Goal: Browse casually

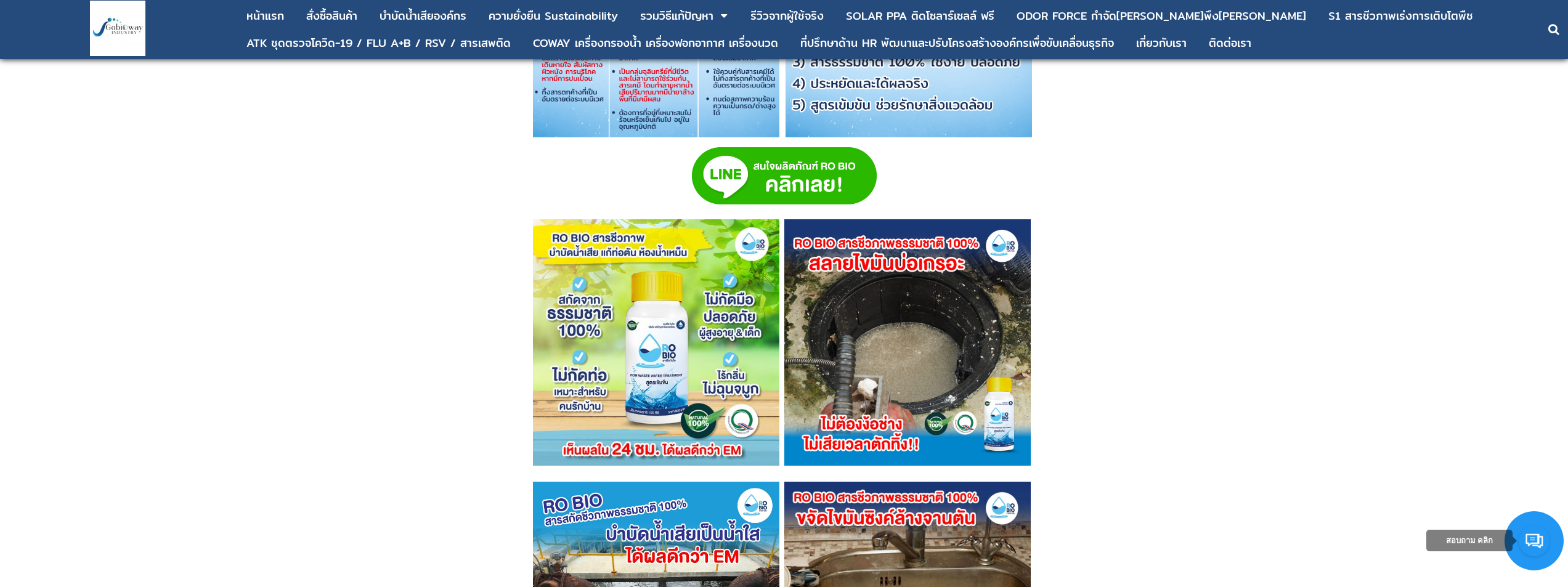
scroll to position [3264, 0]
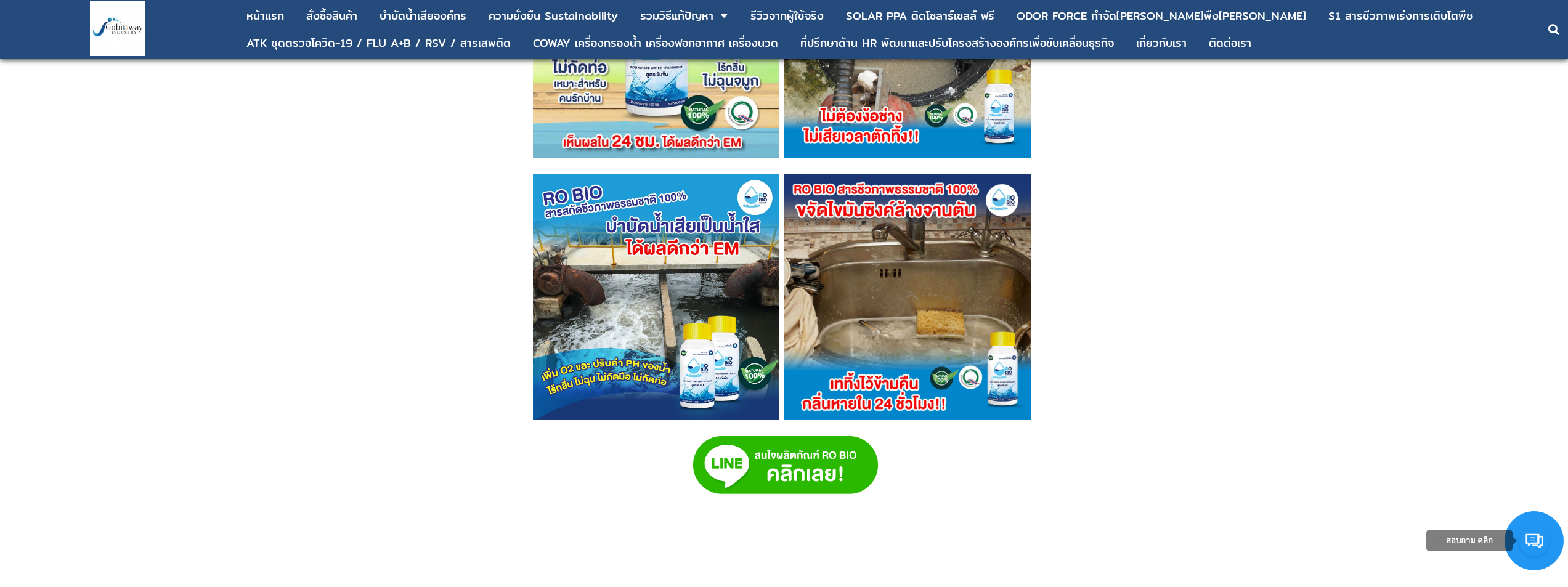
click at [746, 436] on img at bounding box center [785, 465] width 185 height 58
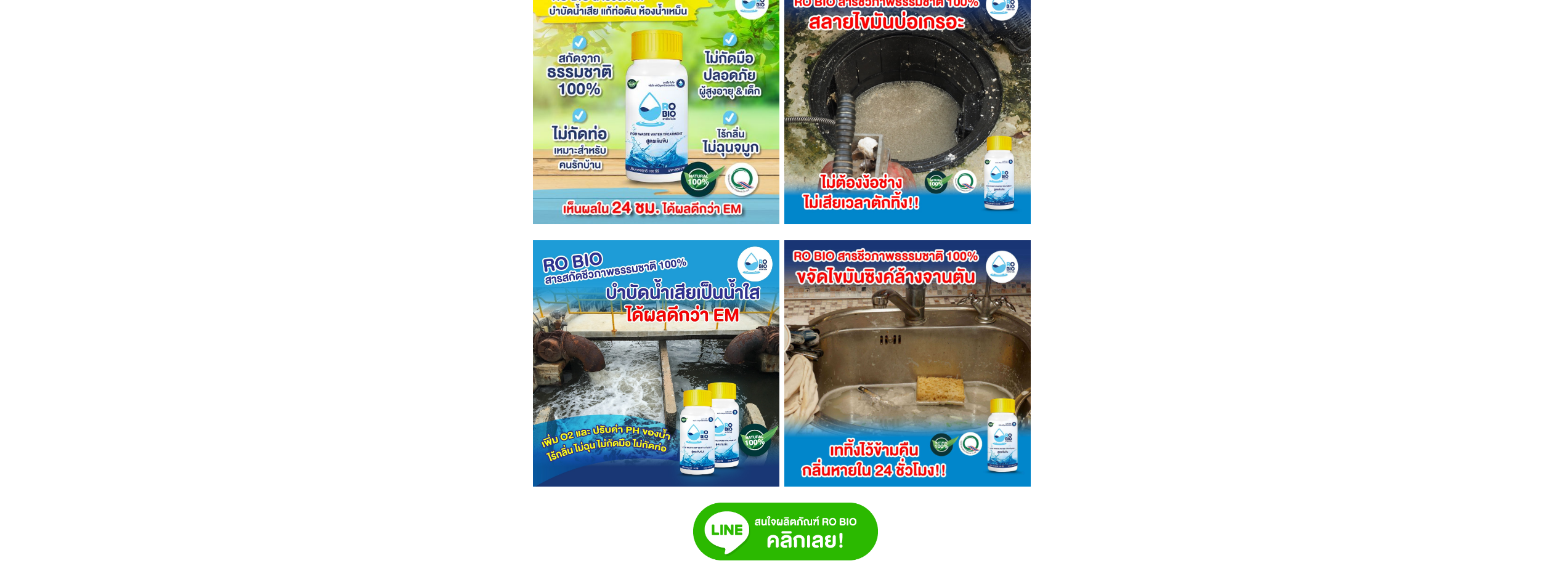
scroll to position [3253, 0]
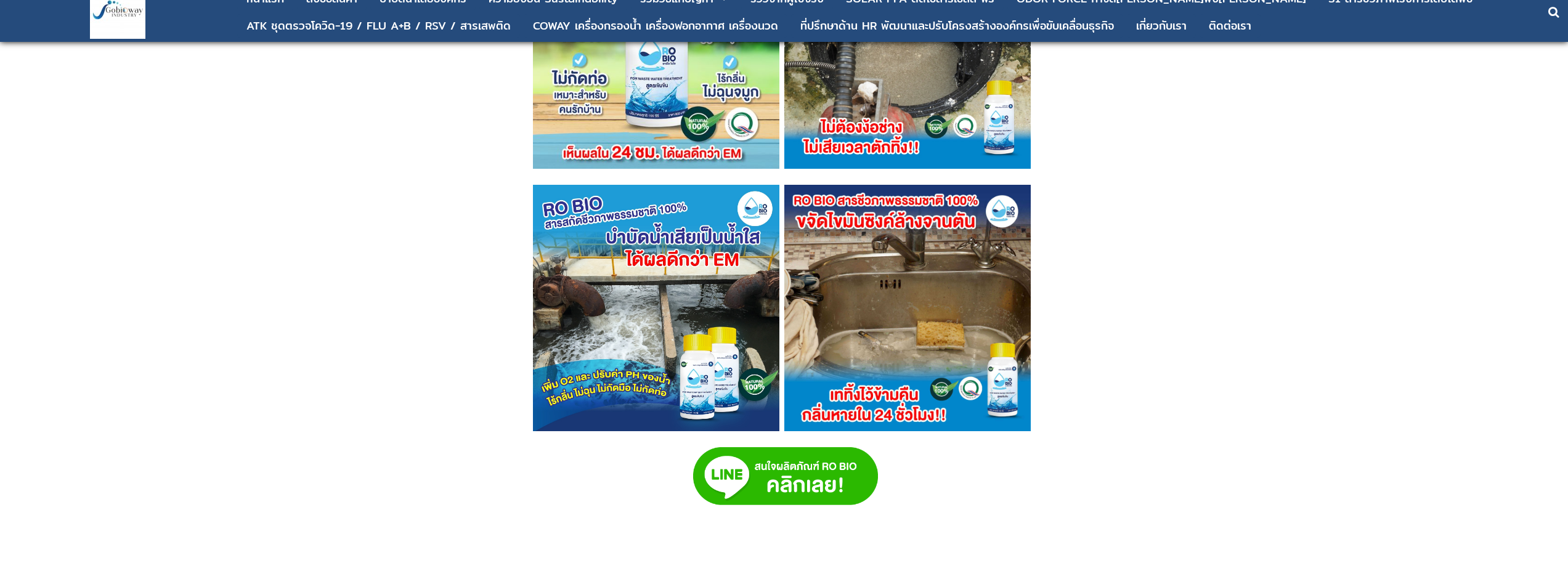
click at [761, 453] on img at bounding box center [785, 476] width 185 height 58
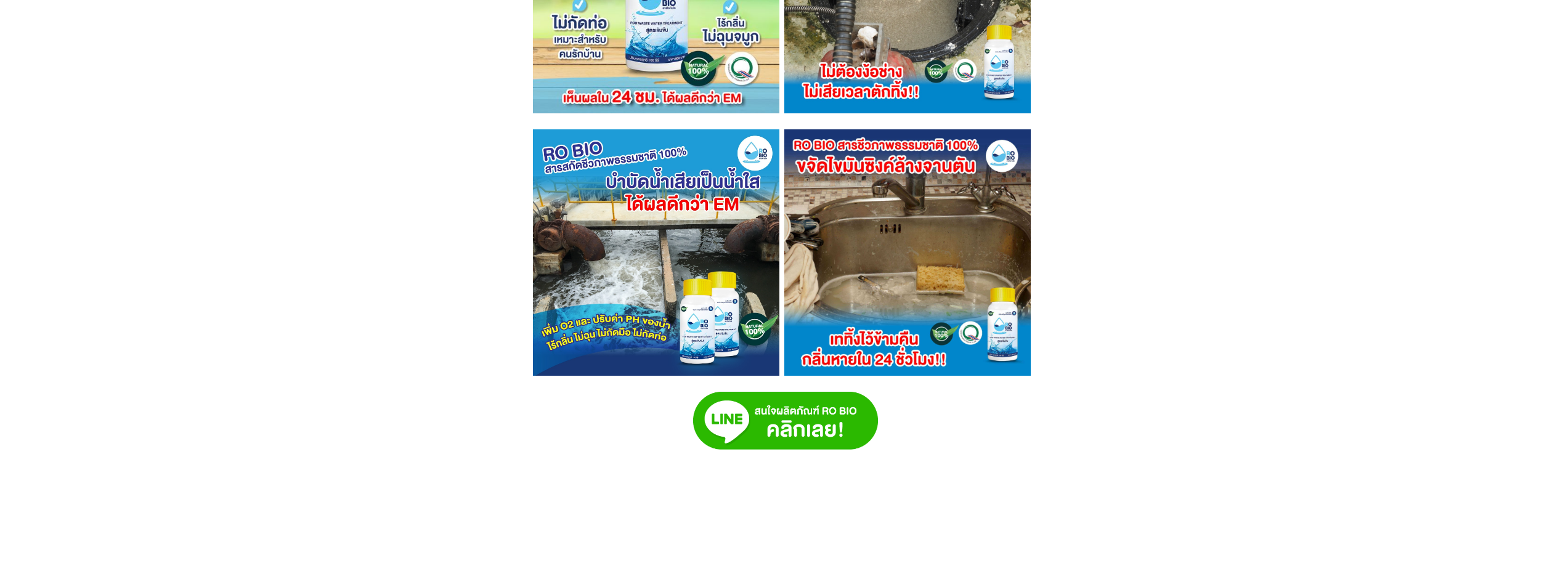
scroll to position [3253, 0]
